Goal: Information Seeking & Learning: Learn about a topic

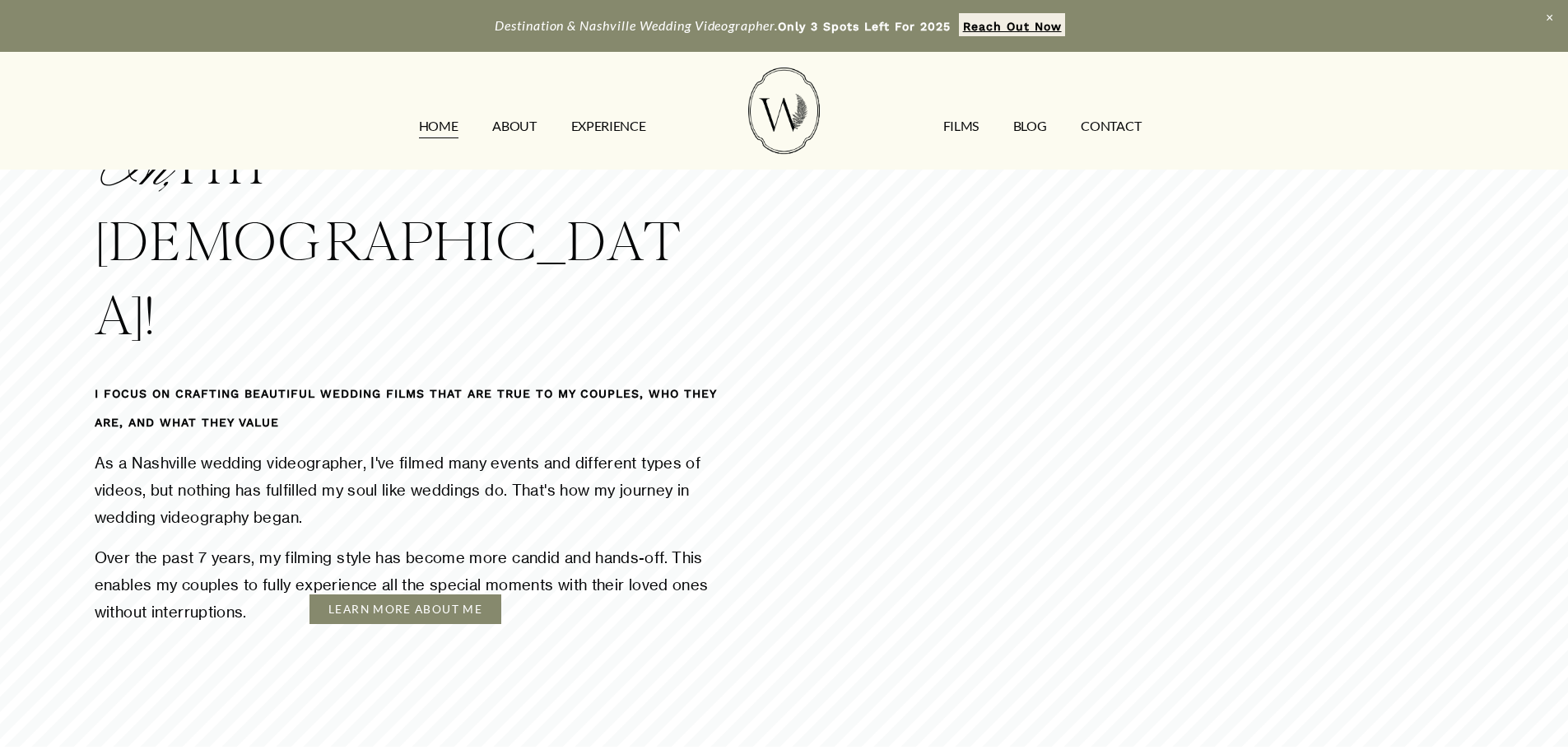
scroll to position [2306, 0]
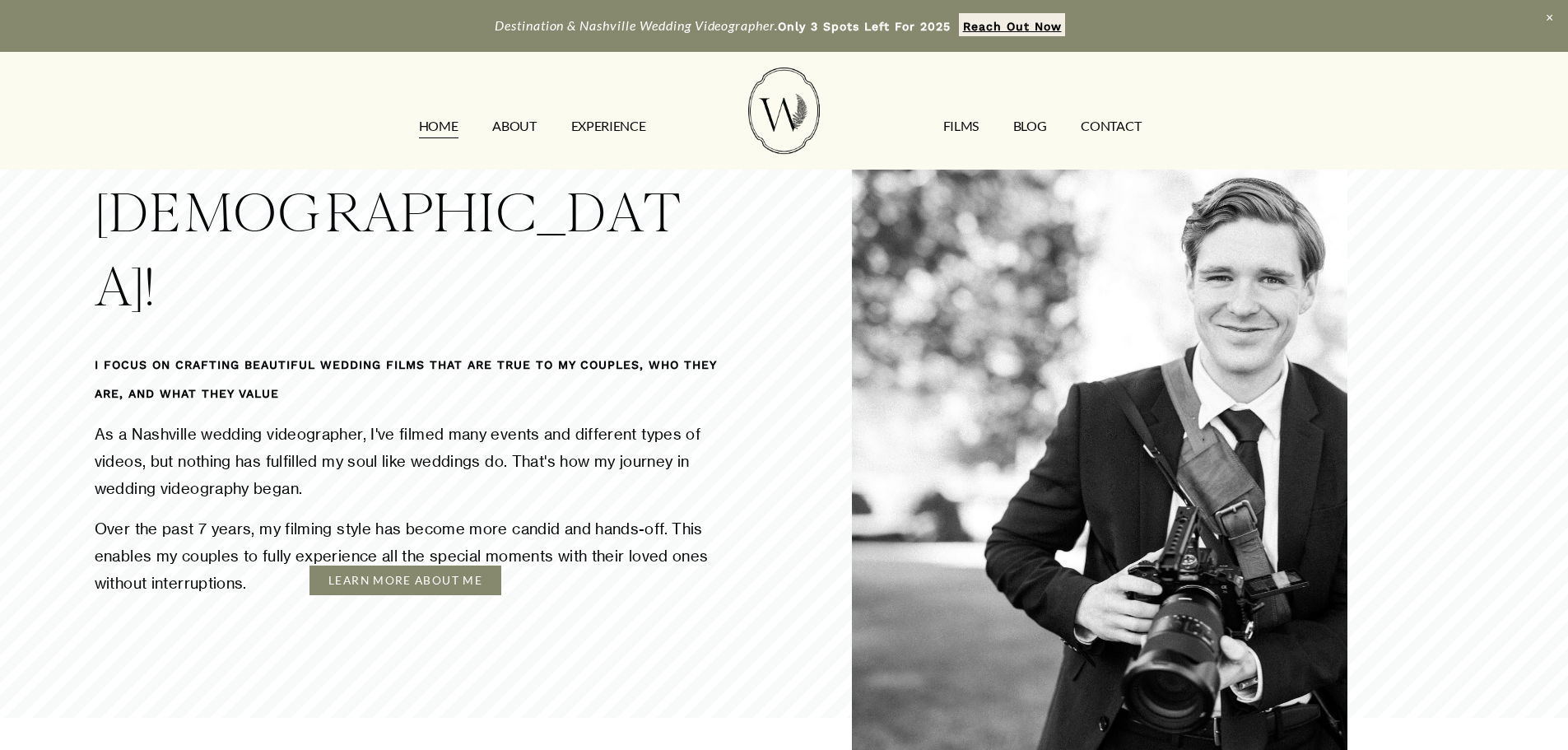
click at [509, 118] on link "ABOUT" at bounding box center [514, 125] width 44 height 26
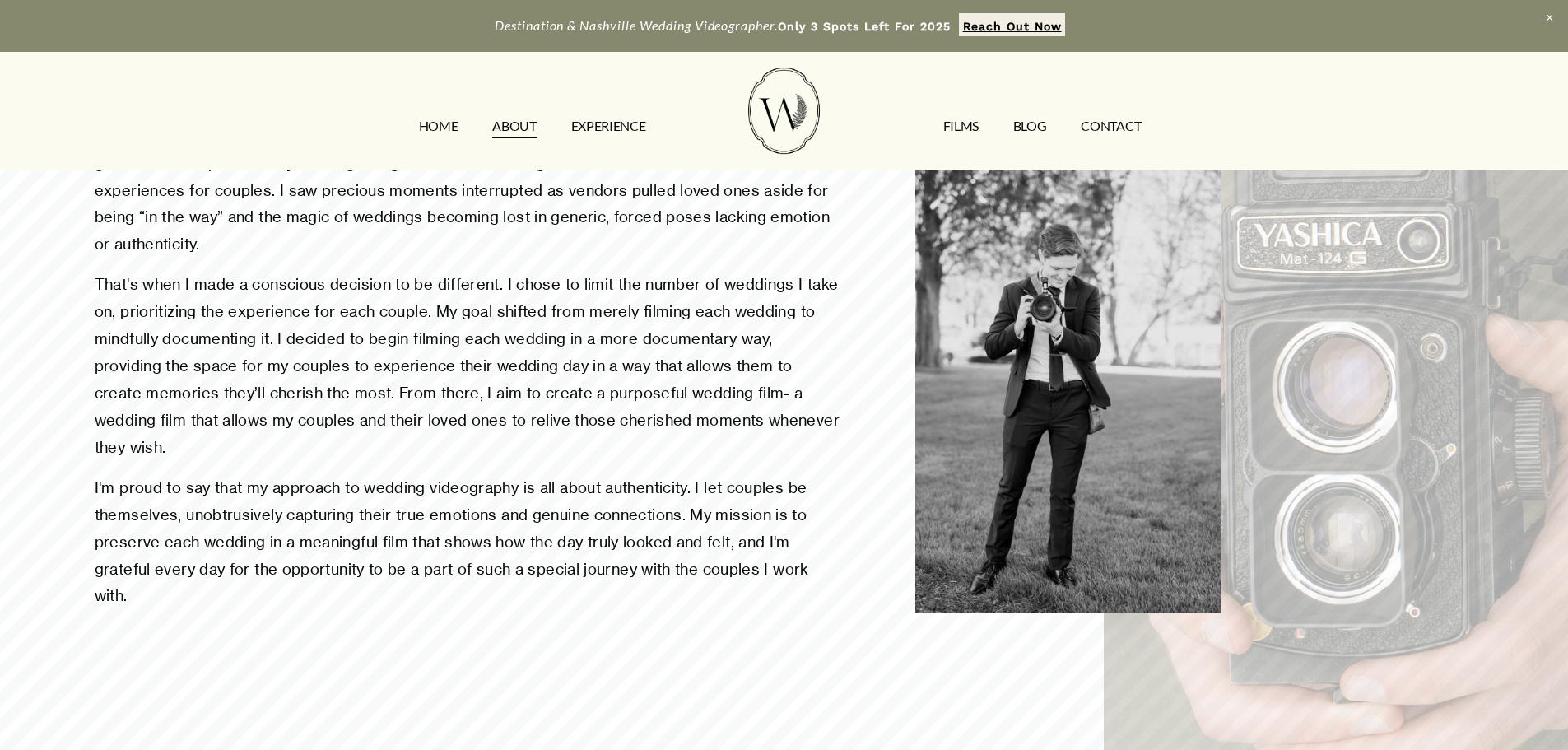
scroll to position [1071, 0]
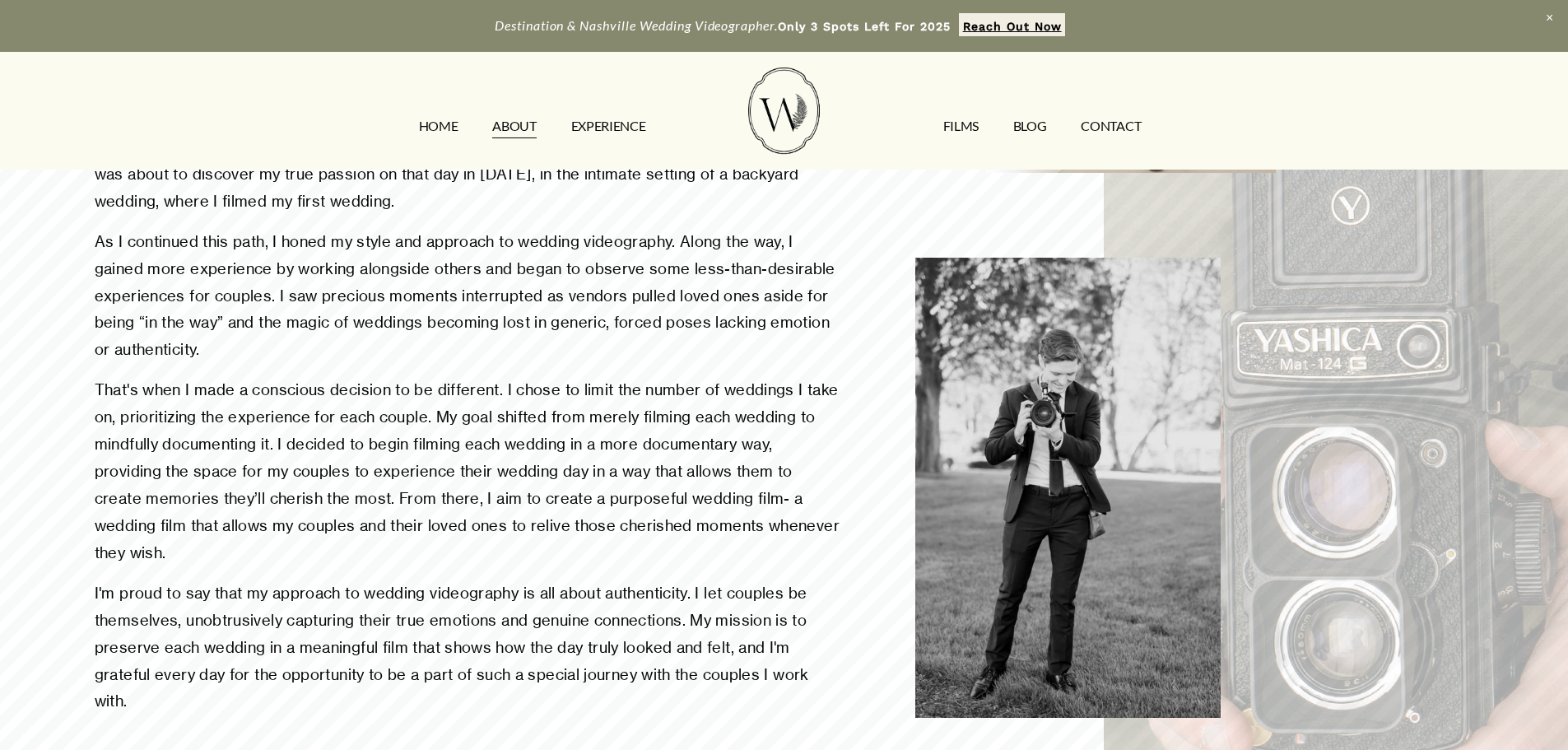
click at [584, 131] on link "EXPERIENCE" at bounding box center [609, 125] width 75 height 26
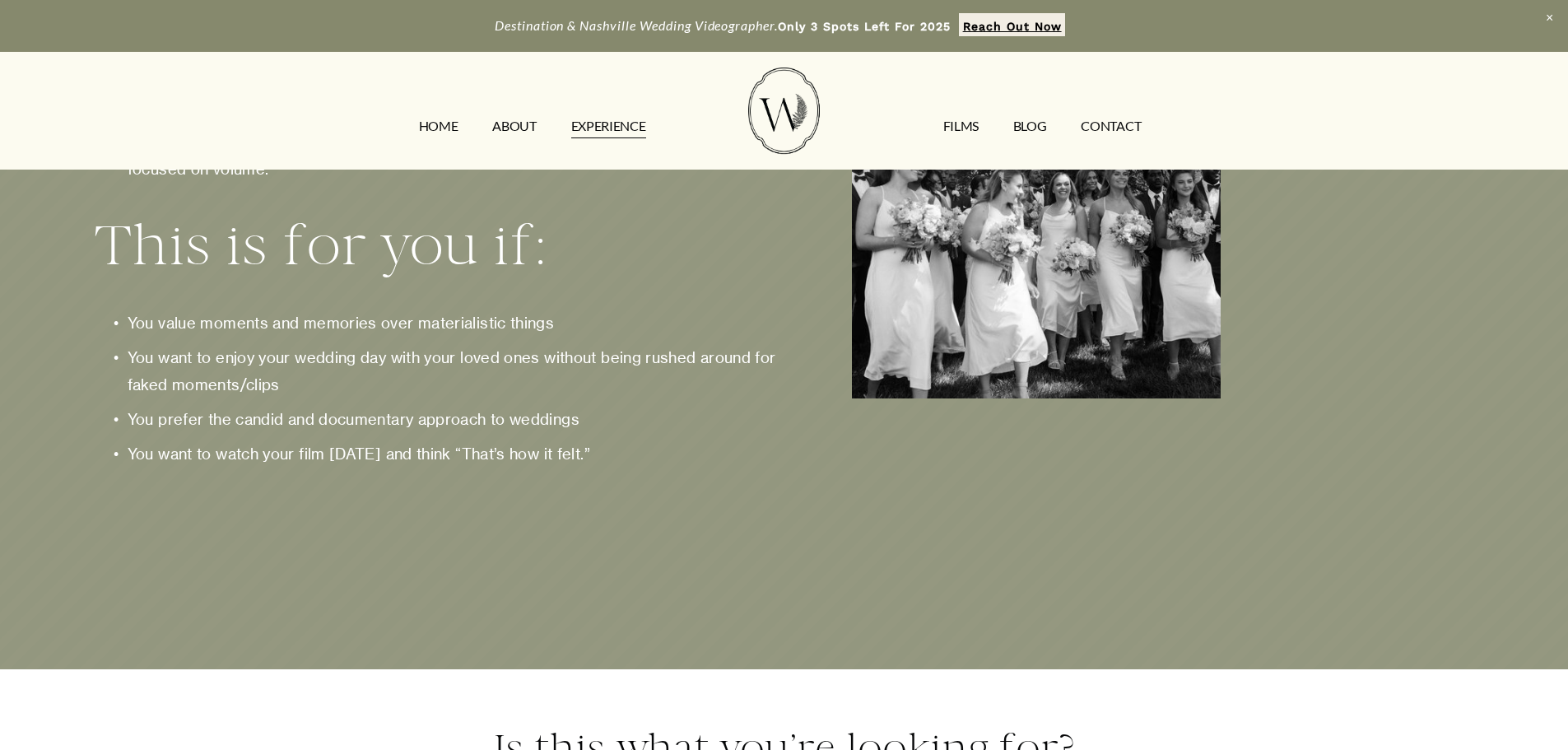
scroll to position [2388, 0]
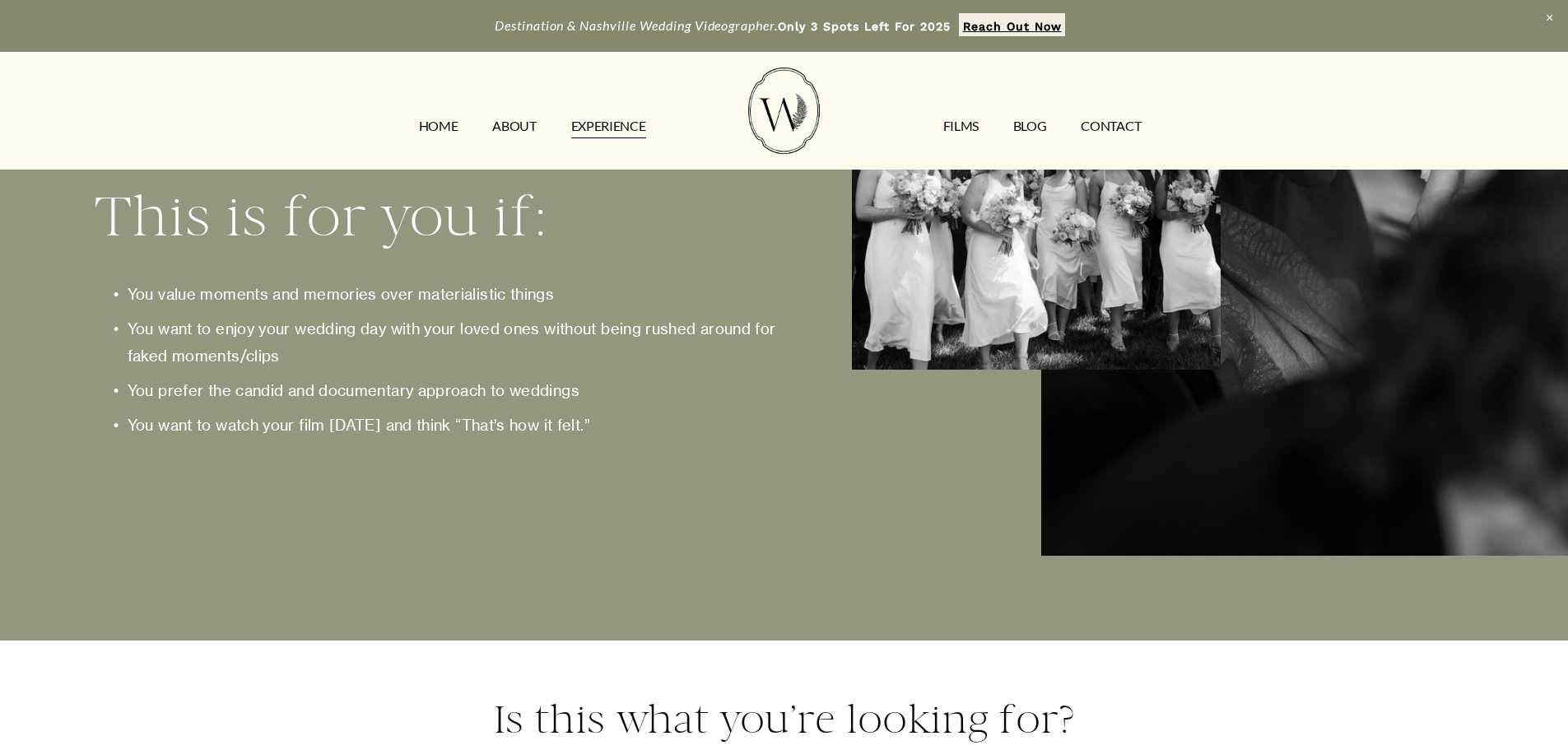
click at [1034, 24] on strong "Reach Out Now" at bounding box center [1012, 26] width 98 height 13
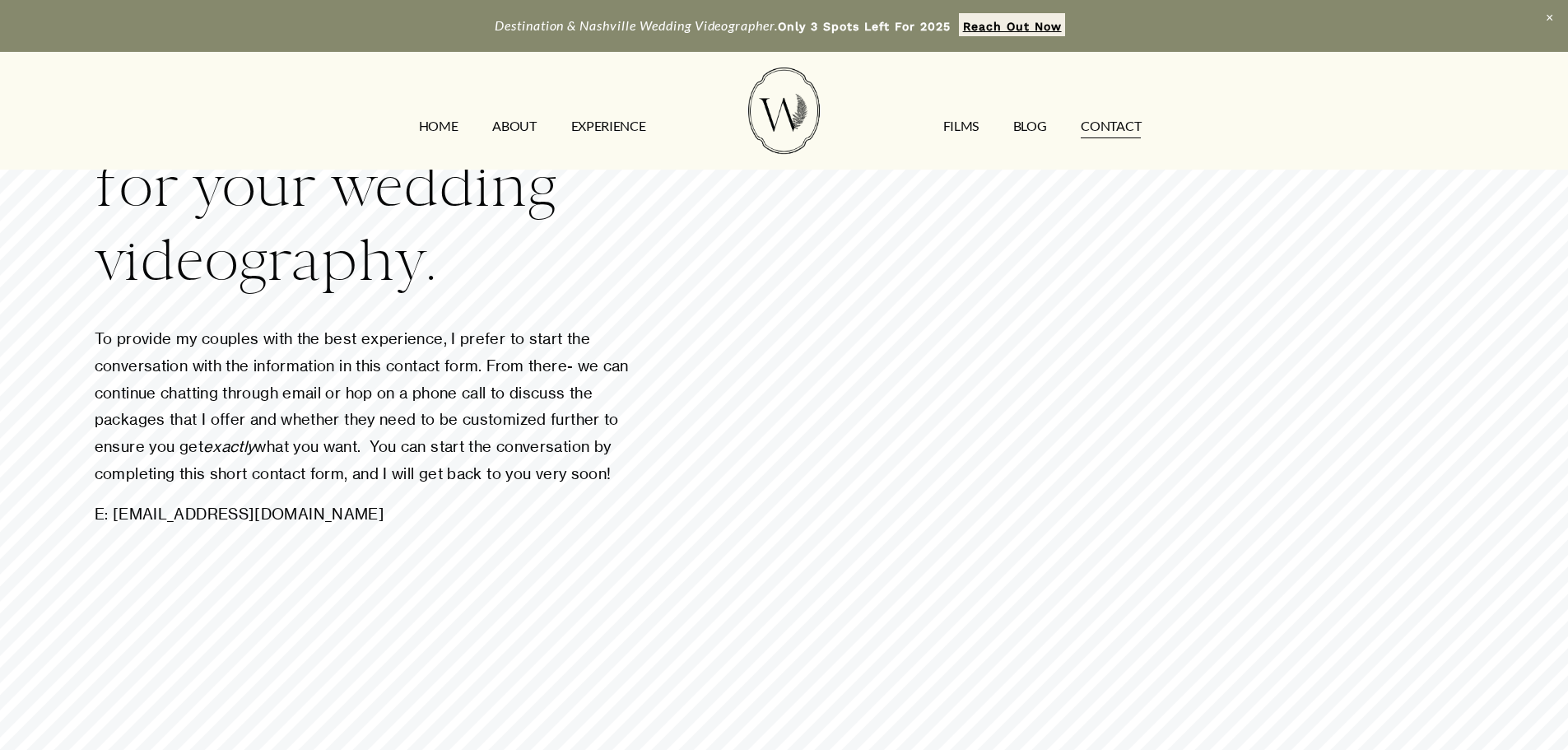
scroll to position [165, 0]
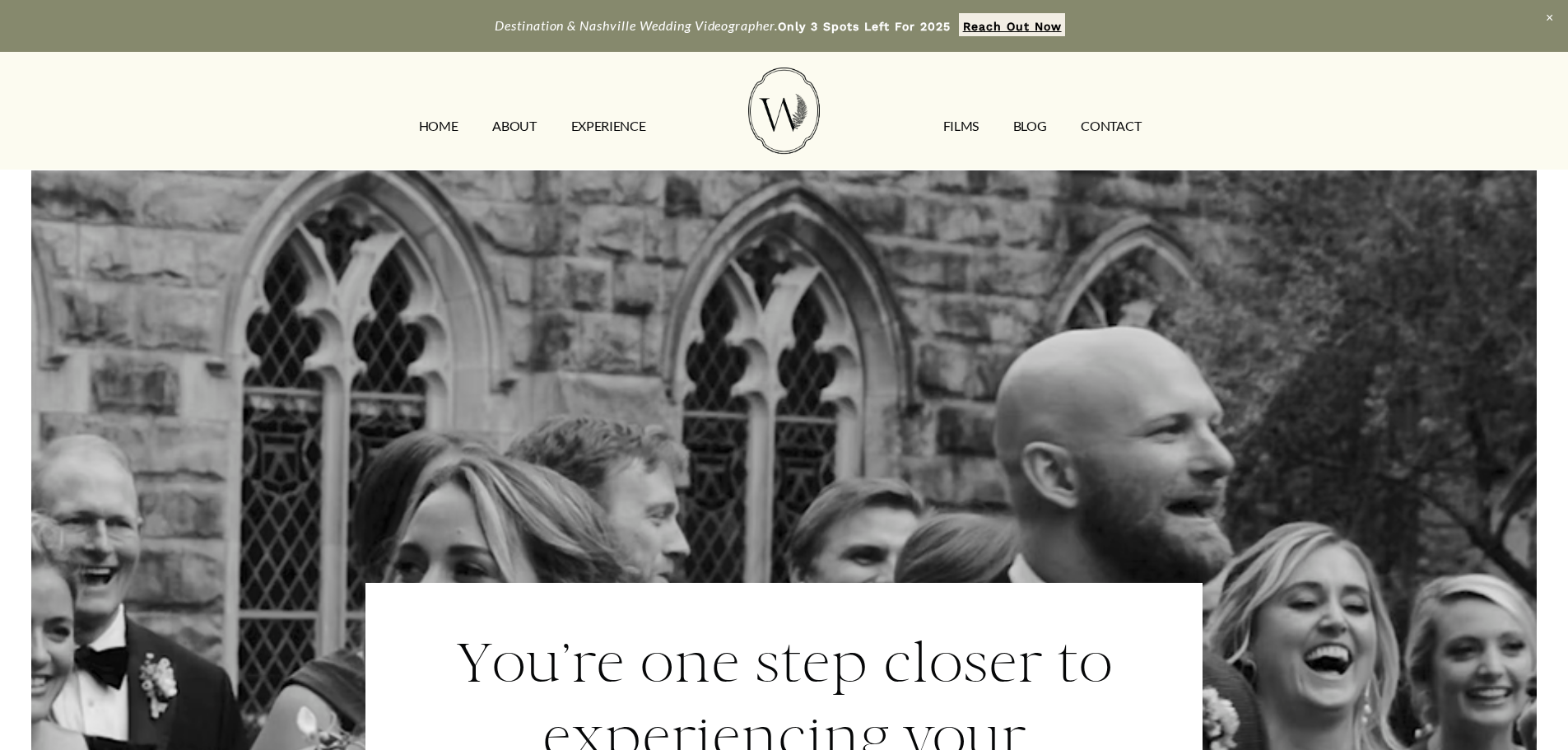
click at [943, 132] on link "FILMS" at bounding box center [961, 125] width 35 height 26
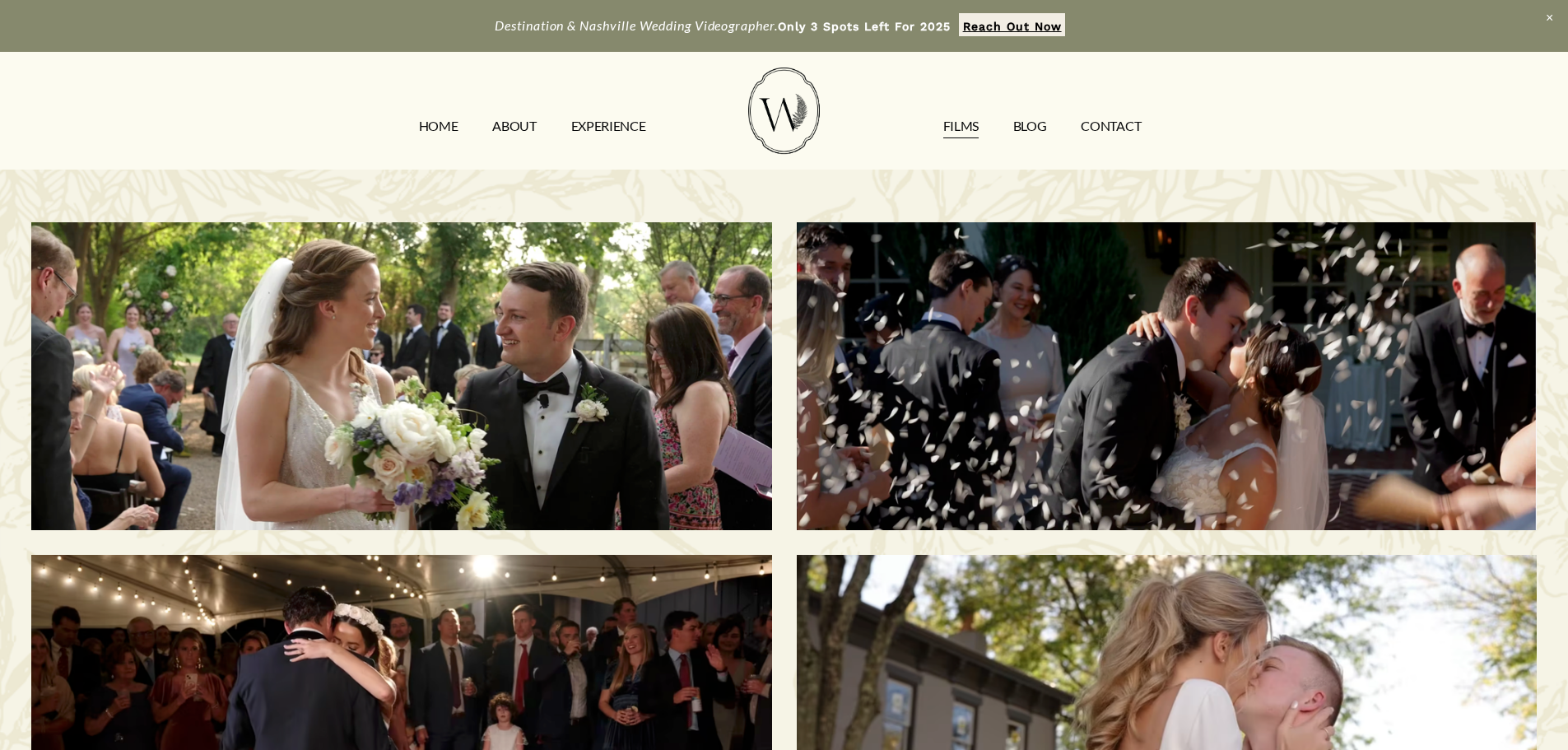
click at [433, 358] on h3 "[PERSON_NAME] & [PERSON_NAME] | [GEOGRAPHIC_DATA], [GEOGRAPHIC_DATA]" at bounding box center [401, 376] width 637 height 232
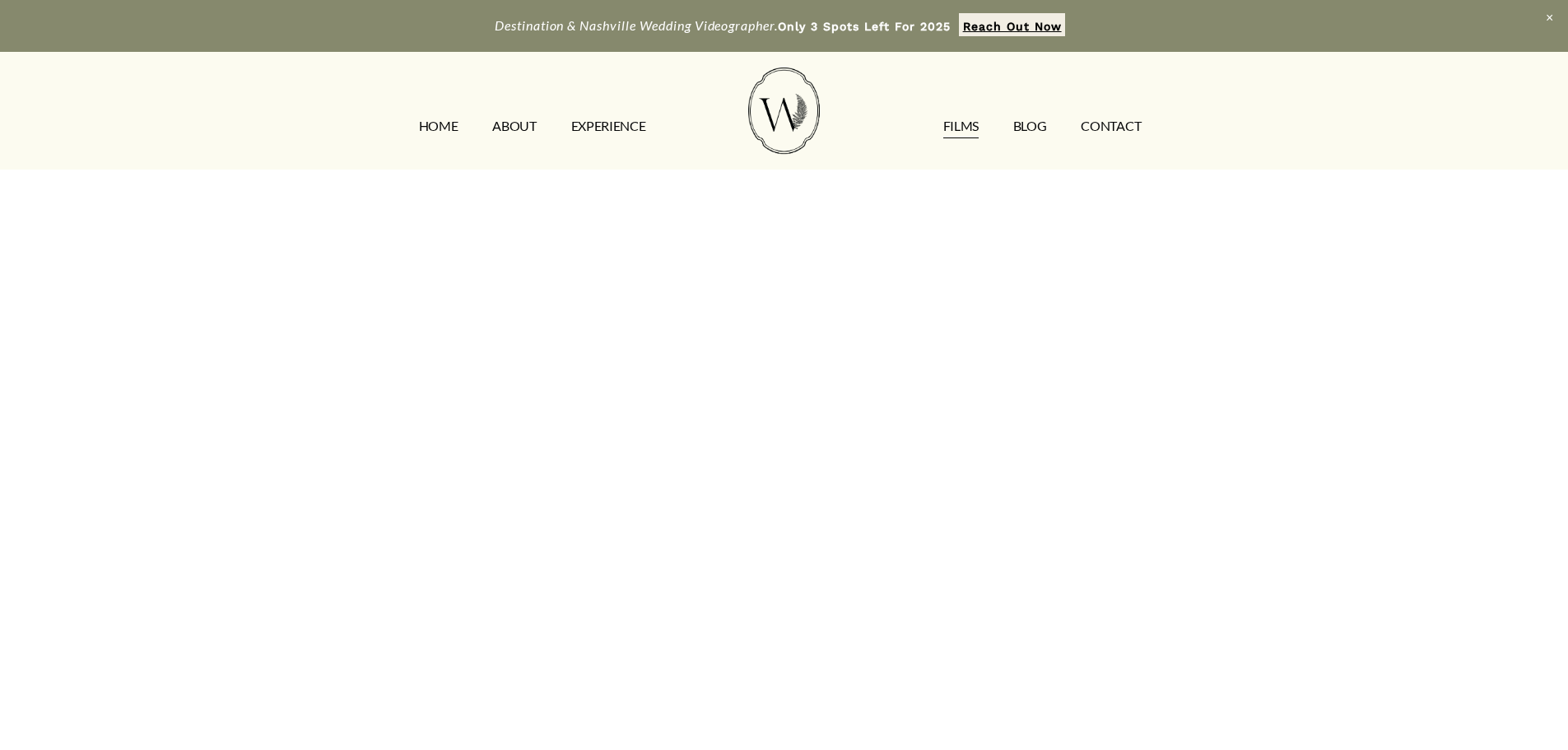
scroll to position [329, 0]
click at [608, 126] on link "EXPERIENCE" at bounding box center [609, 125] width 75 height 26
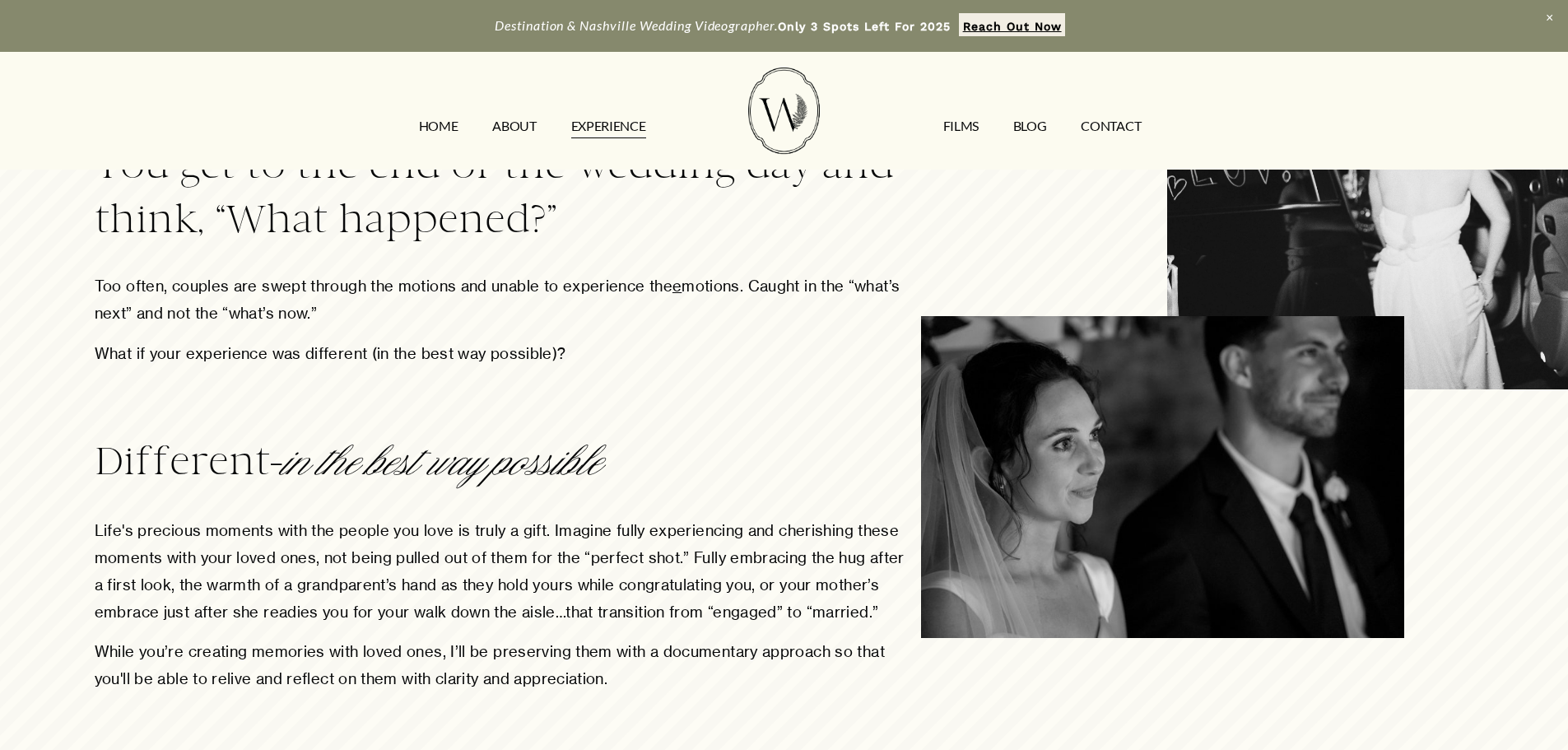
scroll to position [823, 0]
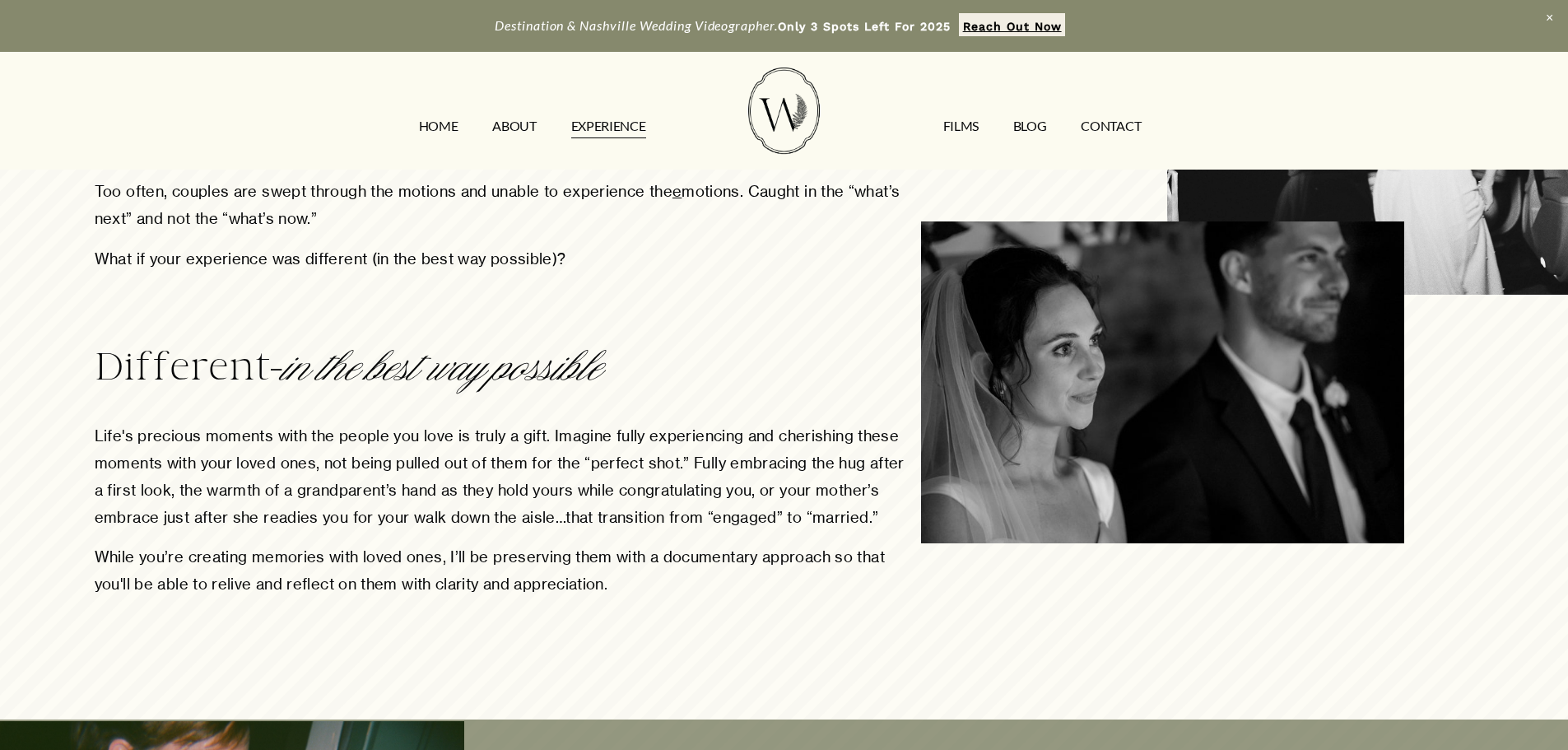
click at [502, 121] on link "ABOUT" at bounding box center [514, 125] width 44 height 26
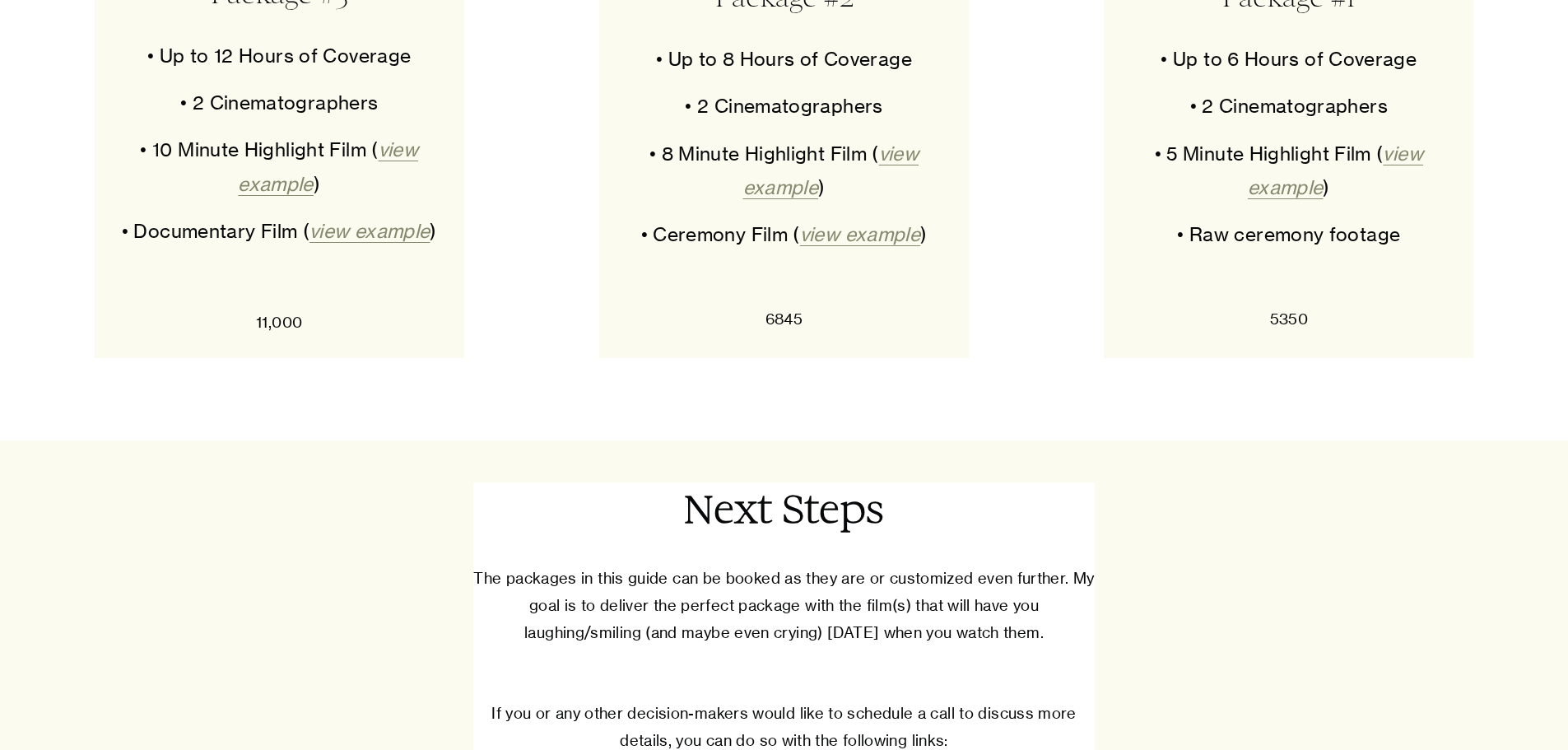
scroll to position [8316, 0]
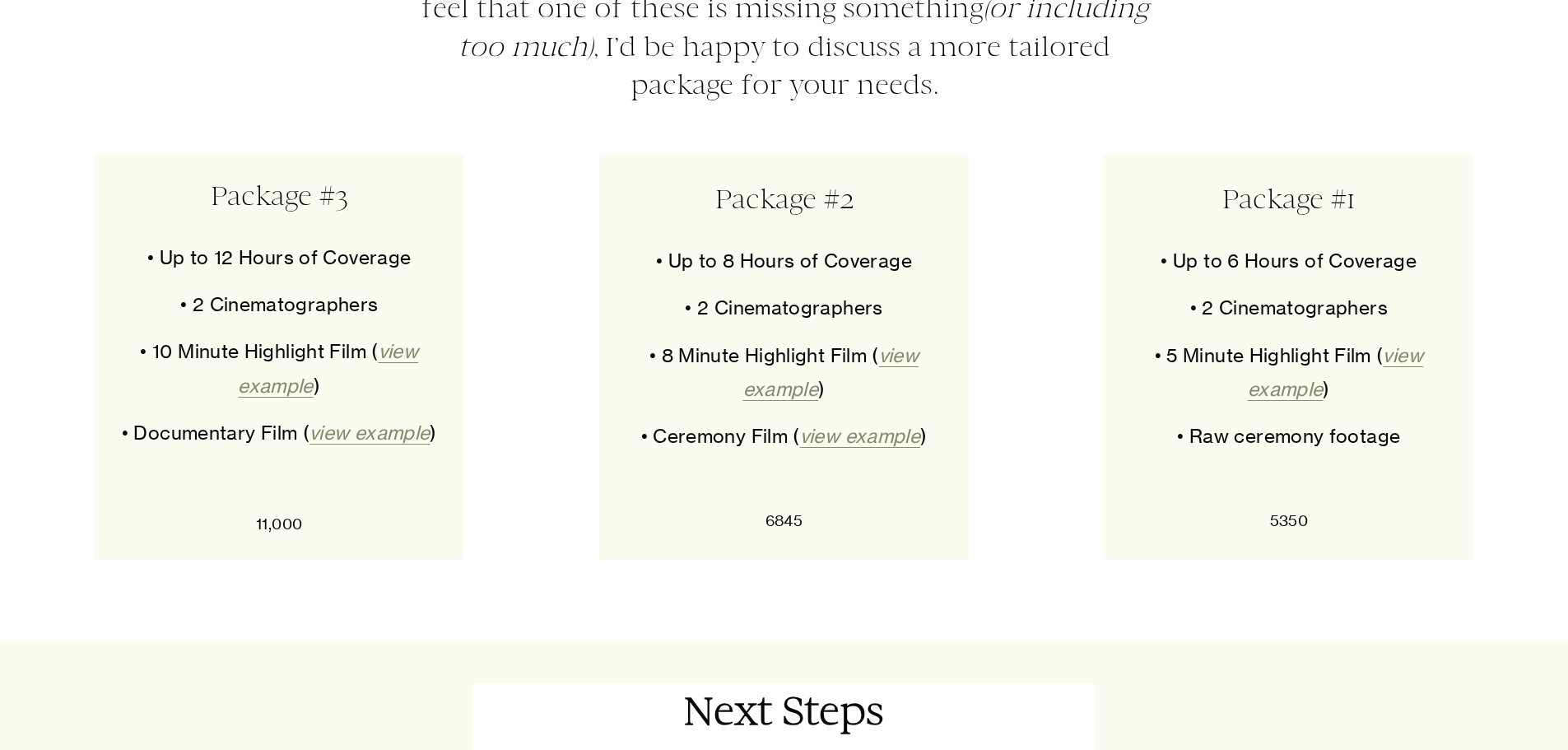
click at [884, 448] on em "view example" at bounding box center [860, 436] width 120 height 23
click at [405, 444] on em "view example" at bounding box center [369, 433] width 120 height 23
click at [1416, 401] on em "view example" at bounding box center [1336, 372] width 175 height 56
